Goal: Check status: Check status

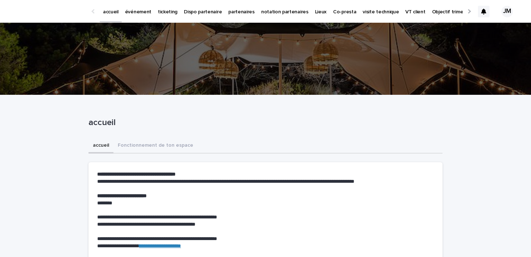
click at [160, 10] on p "ticketing" at bounding box center [167, 7] width 19 height 15
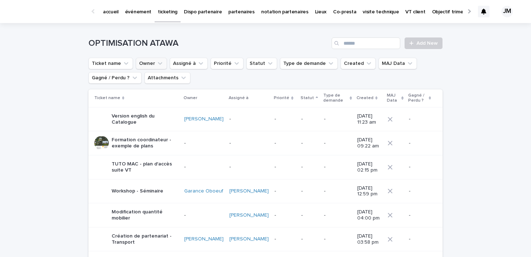
click at [156, 67] on icon "Owner" at bounding box center [159, 63] width 7 height 7
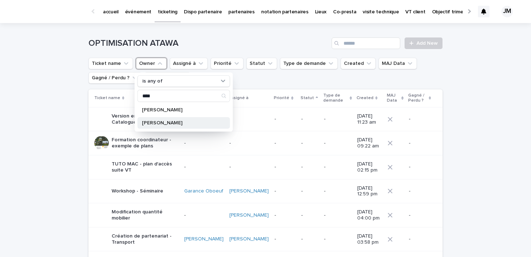
type input "****"
click at [159, 120] on div "[PERSON_NAME]" at bounding box center [184, 123] width 92 height 12
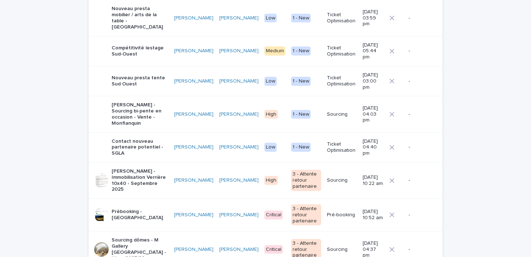
scroll to position [185, 0]
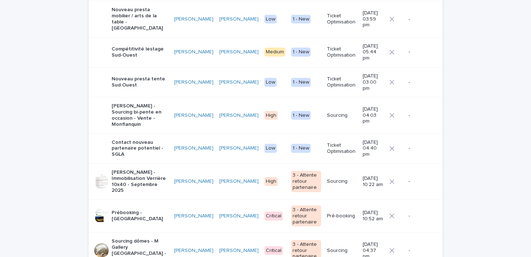
click at [139, 103] on p "[PERSON_NAME] - Sourcing bi-pente en occasion - Vente - Monflanquin" at bounding box center [140, 115] width 57 height 24
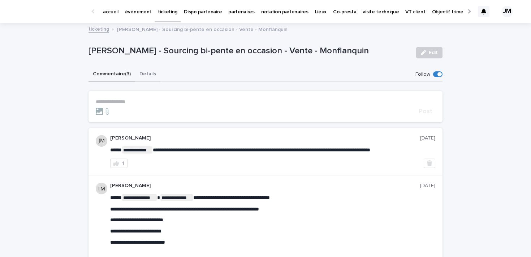
click at [148, 70] on button "Details" at bounding box center [147, 74] width 25 height 15
